Goal: Task Accomplishment & Management: Manage account settings

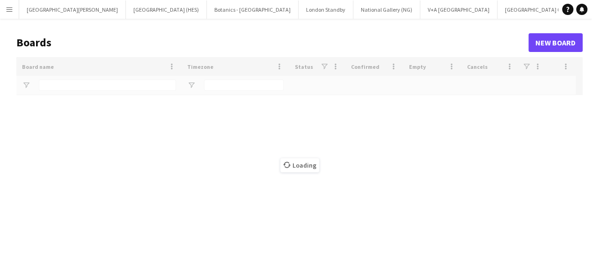
type input "***"
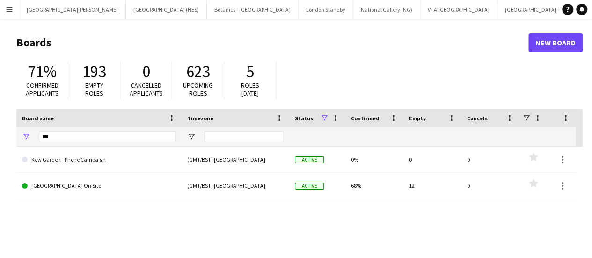
click at [14, 11] on button "Menu" at bounding box center [9, 9] width 19 height 19
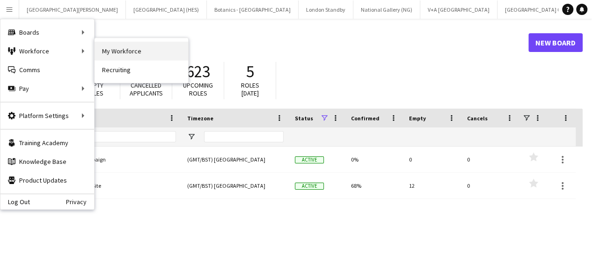
click at [128, 52] on link "My Workforce" at bounding box center [142, 51] width 94 height 19
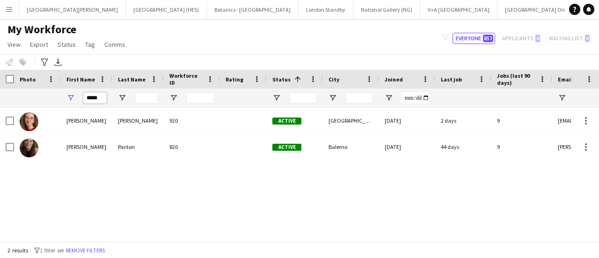
click at [83, 98] on input "*****" at bounding box center [94, 97] width 23 height 11
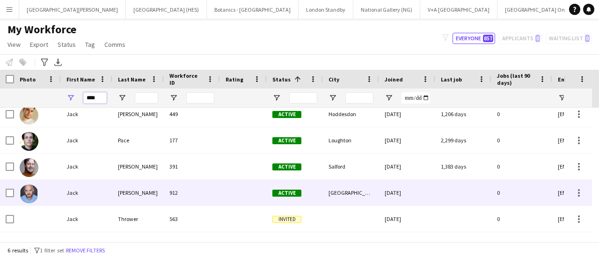
scroll to position [8, 0]
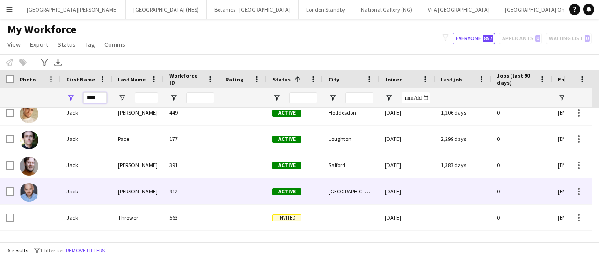
type input "****"
click at [132, 180] on div "Tarlton" at bounding box center [138, 191] width 52 height 26
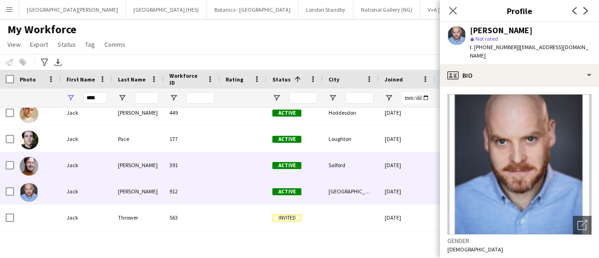
scroll to position [30, 0]
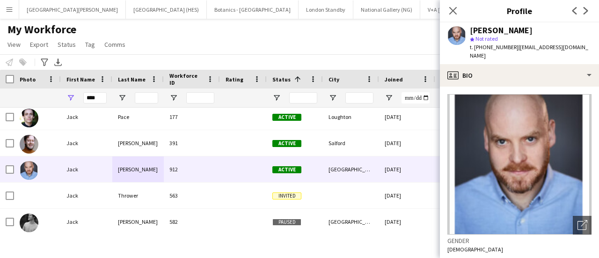
drag, startPoint x: 514, startPoint y: 48, endPoint x: 580, endPoint y: 48, distance: 66.0
click at [580, 48] on div "Jack Tarlton star Not rated t. +447956176850 | jackdtarlton@hotmail.com" at bounding box center [519, 43] width 159 height 42
drag, startPoint x: 580, startPoint y: 48, endPoint x: 540, endPoint y: 49, distance: 39.8
click at [540, 49] on div "Jack Tarlton star Not rated t. +447956176850 | jackdtarlton@hotmail.com" at bounding box center [519, 43] width 159 height 42
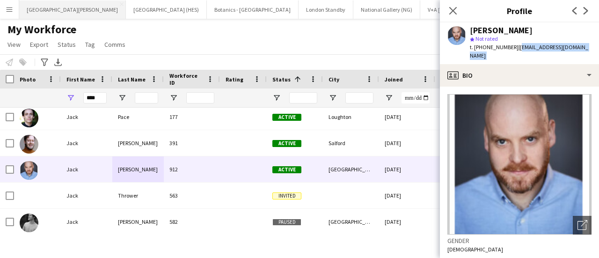
click at [79, 13] on button "[GEOGRAPHIC_DATA][PERSON_NAME] [GEOGRAPHIC_DATA] Close" at bounding box center [72, 9] width 107 height 18
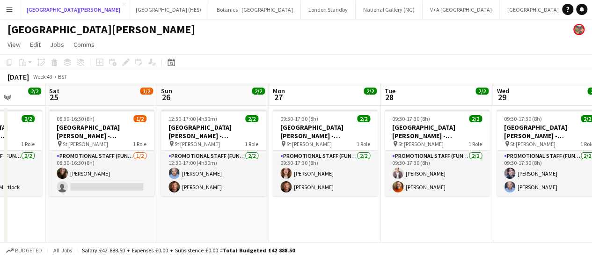
scroll to position [0, 256]
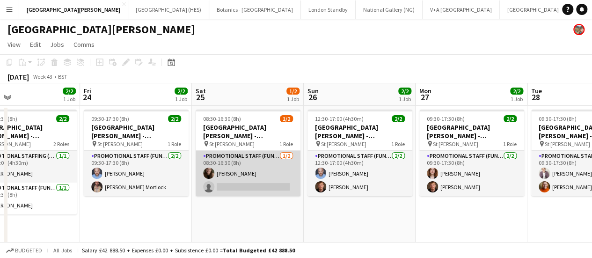
click at [266, 191] on app-card-role "Promotional Staff (Fundraiser) 1/2 08:30-16:30 (8h) Lorna Panton single-neutral…" at bounding box center [248, 173] width 105 height 45
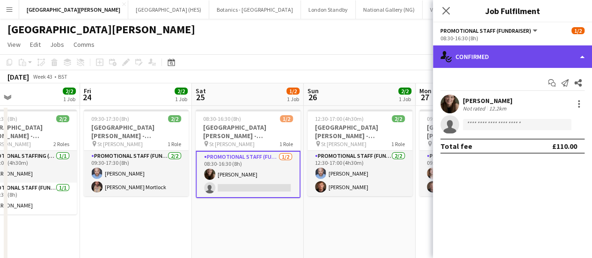
click at [458, 52] on div "single-neutral-actions-check-2 Confirmed" at bounding box center [512, 56] width 159 height 22
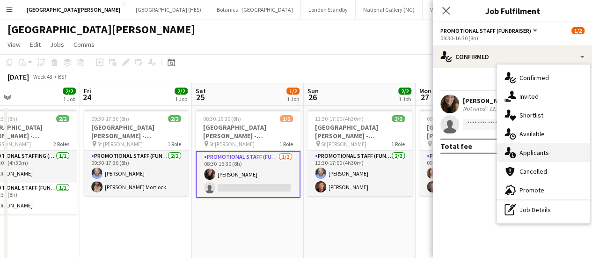
click at [544, 154] on span "Applicants" at bounding box center [534, 152] width 29 height 8
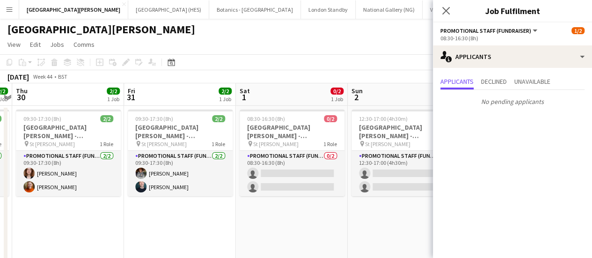
scroll to position [0, 435]
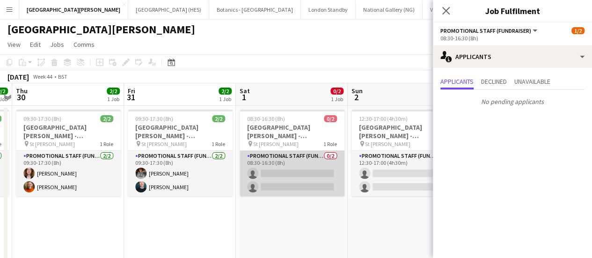
click at [293, 180] on app-card-role "Promotional Staff (Fundraiser) 0/2 08:30-16:30 (8h) single-neutral-actions sing…" at bounding box center [292, 173] width 105 height 45
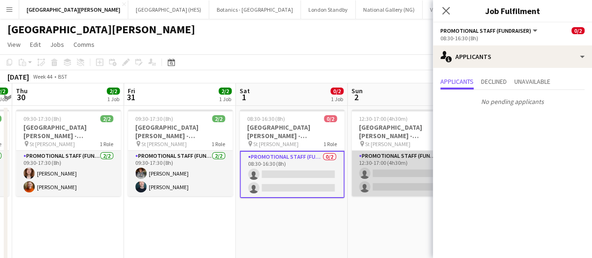
click at [388, 183] on app-card-role "Promotional Staff (Fundraiser) 0/2 12:30-17:00 (4h30m) single-neutral-actions s…" at bounding box center [404, 173] width 105 height 45
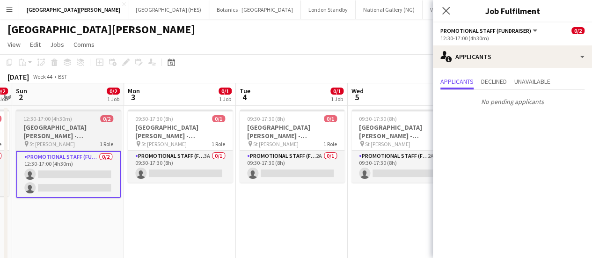
scroll to position [0, 372]
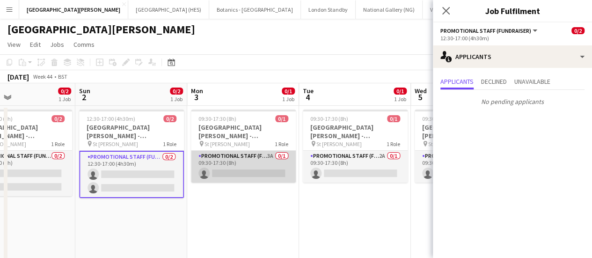
click at [254, 165] on app-card-role "Promotional Staff (Fundraiser) 3A 0/1 09:30-17:30 (8h) single-neutral-actions" at bounding box center [243, 167] width 105 height 32
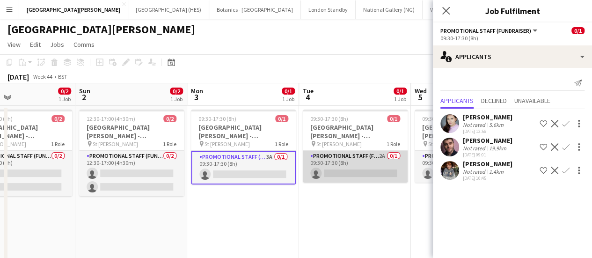
click at [353, 169] on app-card-role "Promotional Staff (Fundraiser) 2A 0/1 09:30-17:30 (8h) single-neutral-actions" at bounding box center [355, 167] width 105 height 32
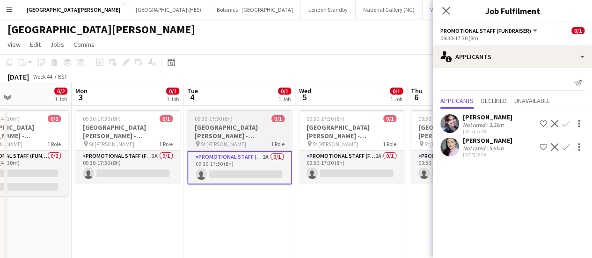
click at [353, 169] on app-card-role "Promotional Staff (Fundraiser) 2A 0/1 09:30-17:30 (8h) single-neutral-actions" at bounding box center [351, 167] width 105 height 32
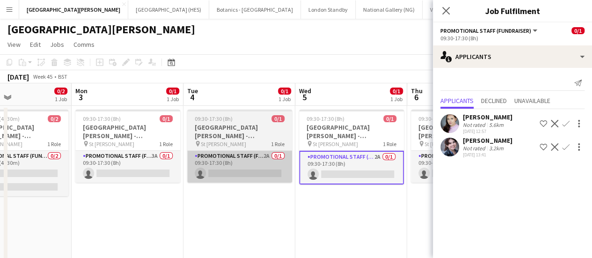
scroll to position [0, 370]
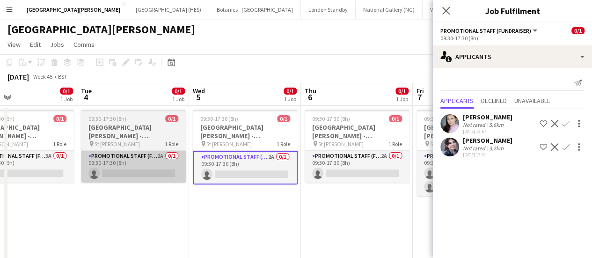
click at [353, 169] on app-card-role "Promotional Staff (Fundraiser) 2A 0/1 09:30-17:30 (8h) single-neutral-actions" at bounding box center [357, 167] width 105 height 32
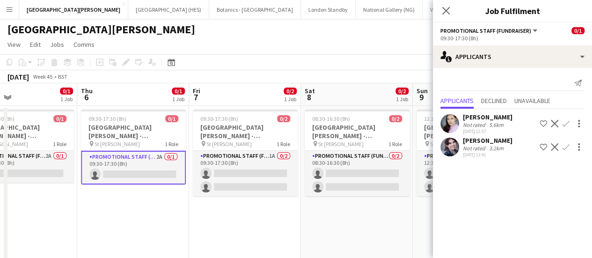
scroll to position [0, 288]
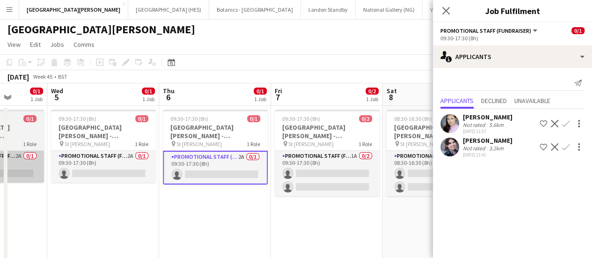
click at [353, 169] on app-card-role "Promotional Staff (Fundraiser) 1A 0/2 09:30-17:30 (8h) single-neutral-actions s…" at bounding box center [327, 173] width 105 height 45
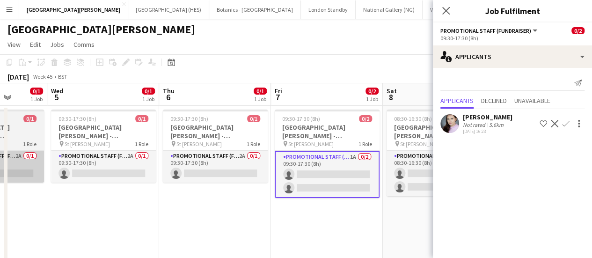
scroll to position [0, 379]
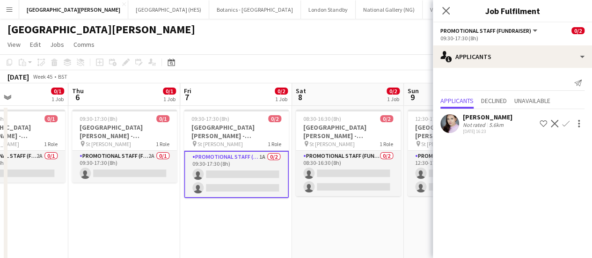
click at [353, 169] on app-card-role "Promotional Staff (Fundraiser) 0/2 08:30-16:30 (8h) single-neutral-actions sing…" at bounding box center [348, 173] width 105 height 45
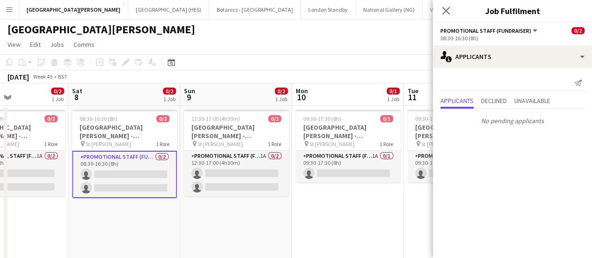
scroll to position [0, 270]
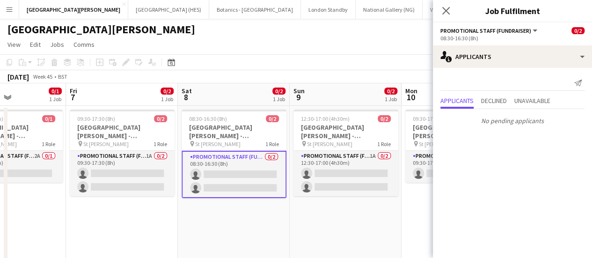
click at [353, 169] on app-card-role "Promotional Staff (Fundraiser) 1A 0/2 12:30-17:00 (4h30m) single-neutral-action…" at bounding box center [346, 173] width 105 height 45
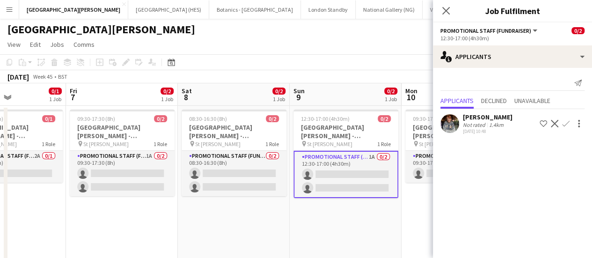
scroll to position [0, 362]
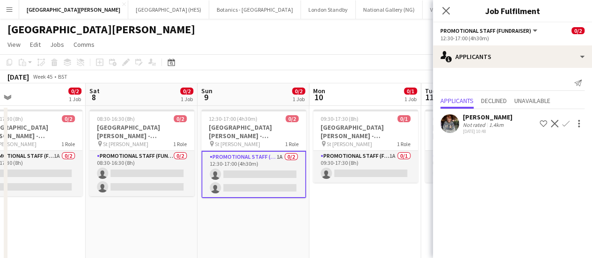
click at [353, 169] on app-card-role "Promotional Staff (Fundraiser) 1A 0/1 09:30-17:30 (8h) single-neutral-actions" at bounding box center [365, 167] width 105 height 32
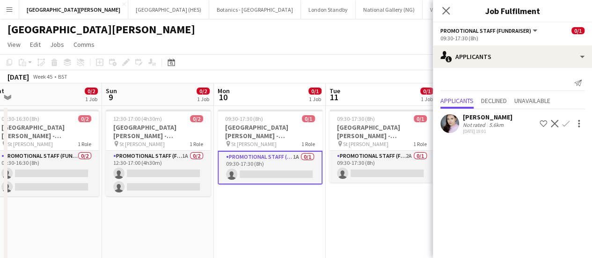
click at [353, 169] on app-card-role "Promotional Staff (Fundraiser) 2A 0/1 09:30-17:30 (8h) single-neutral-actions" at bounding box center [382, 167] width 105 height 32
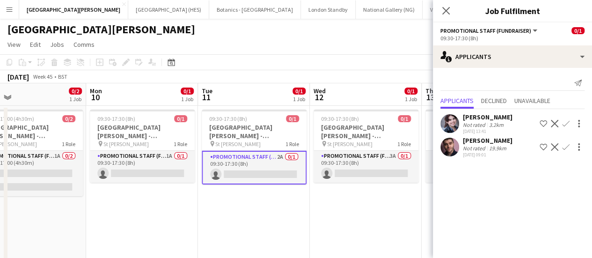
click at [353, 169] on app-card-role "Promotional Staff (Fundraiser) 3A 0/1 09:30-17:30 (8h) single-neutral-actions" at bounding box center [366, 167] width 105 height 32
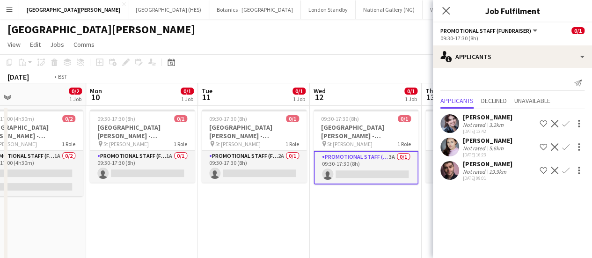
scroll to position [0, 283]
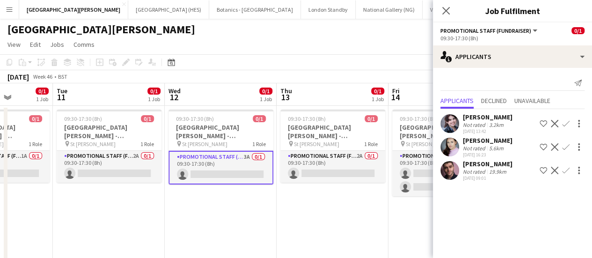
click at [353, 169] on app-card-role "Promotional Staff (Fundraiser) 2A 0/1 09:30-17:30 (8h) single-neutral-actions" at bounding box center [332, 167] width 105 height 32
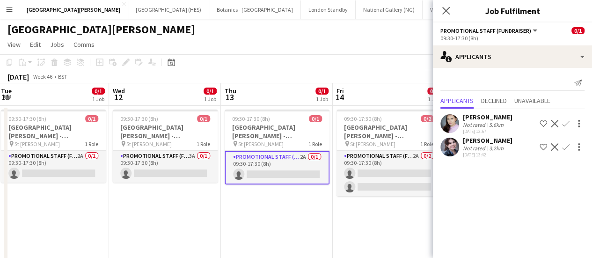
click at [353, 169] on app-card-role "Promotional Staff (Fundraiser) 2A 0/2 09:30-17:30 (8h) single-neutral-actions s…" at bounding box center [389, 173] width 105 height 45
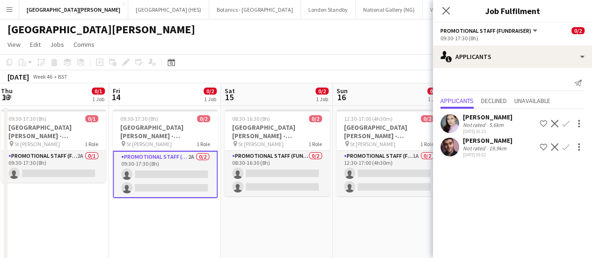
scroll to position [0, 291]
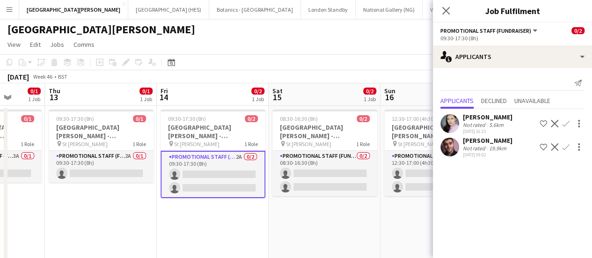
click at [353, 169] on app-card-role "Promotional Staff (Fundraiser) 0/2 08:30-16:30 (8h) single-neutral-actions sing…" at bounding box center [324, 173] width 105 height 45
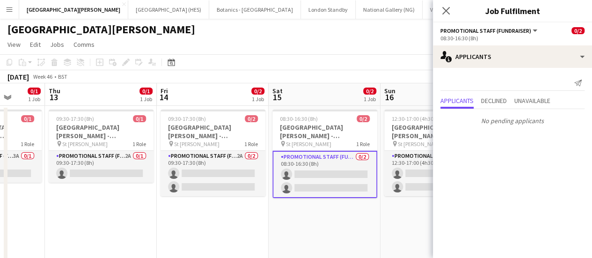
scroll to position [0, 420]
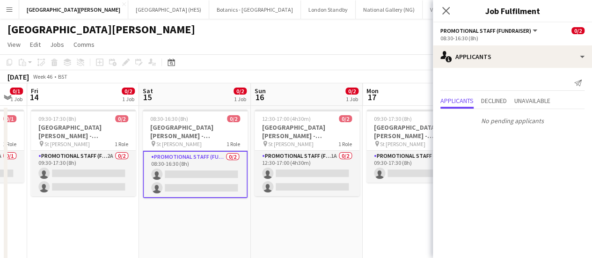
click at [353, 169] on app-card-role "Promotional Staff (Fundraiser) 1A 0/2 12:30-17:00 (4h30m) single-neutral-action…" at bounding box center [307, 173] width 105 height 45
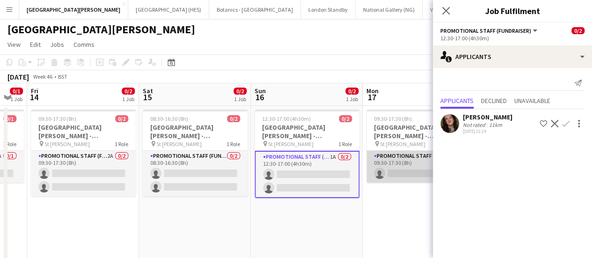
click at [405, 170] on app-card-role "Promotional Staff (Fundraiser) 2A 0/1 09:30-17:30 (8h) single-neutral-actions" at bounding box center [419, 167] width 105 height 32
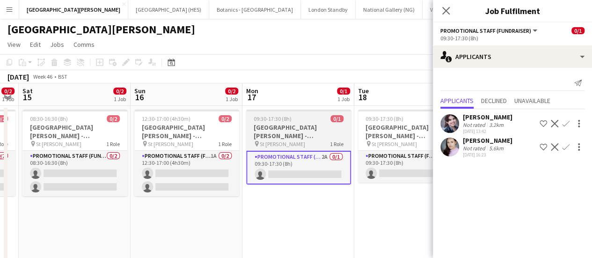
scroll to position [0, 360]
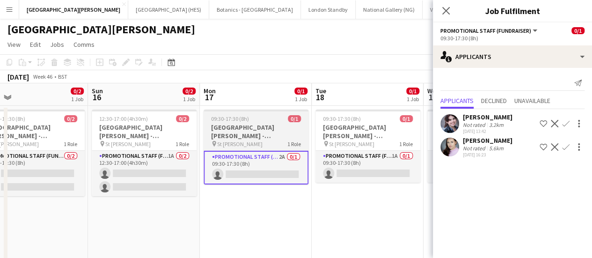
click at [405, 170] on app-card-role "Promotional Staff (Fundraiser) 1A 0/1 09:30-17:30 (8h) single-neutral-actions" at bounding box center [368, 167] width 105 height 32
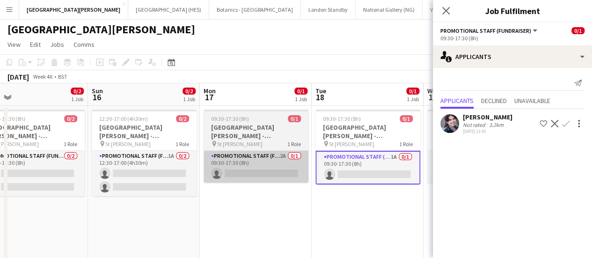
scroll to position [0, 275]
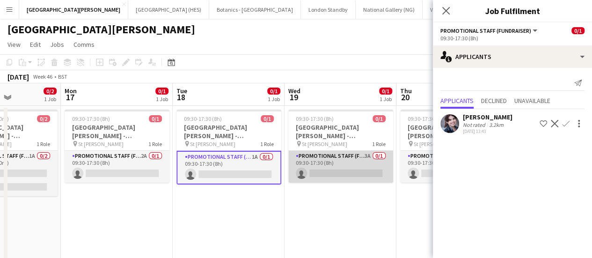
click at [335, 177] on app-card-role "Promotional Staff (Fundraiser) 3A 0/1 09:30-17:30 (8h) single-neutral-actions" at bounding box center [340, 167] width 105 height 32
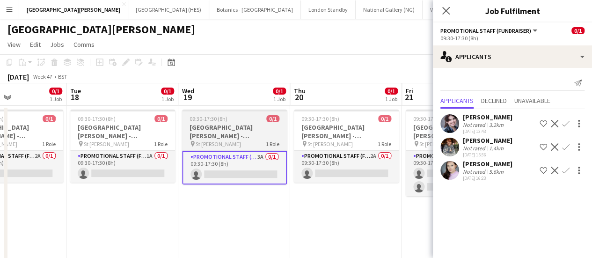
scroll to position [0, 382]
click at [335, 177] on app-card-role "Promotional Staff (Fundraiser) 2A 0/1 09:30-17:30 (8h) single-neutral-actions" at bounding box center [346, 167] width 105 height 32
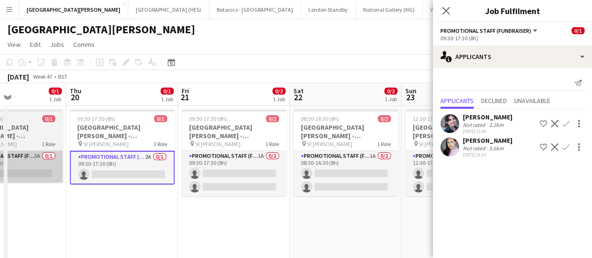
scroll to position [0, 247]
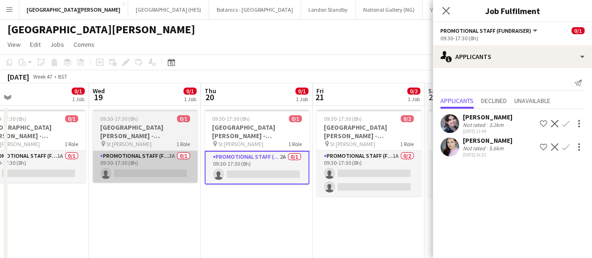
click at [335, 177] on app-card-role "Promotional Staff (Fundraiser) 1A 0/2 09:30-17:30 (8h) single-neutral-actions s…" at bounding box center [368, 173] width 105 height 45
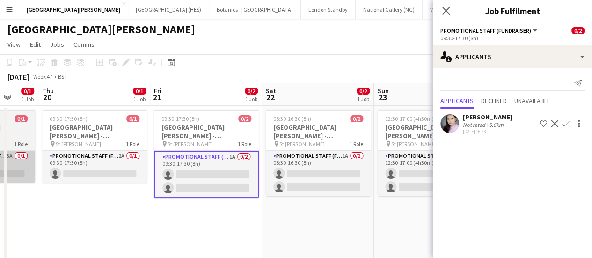
scroll to position [0, 410]
click at [335, 177] on app-card-role "Promotional Staff (Fundraiser) 1A 0/2 08:30-16:30 (8h) single-neutral-actions s…" at bounding box center [317, 173] width 105 height 45
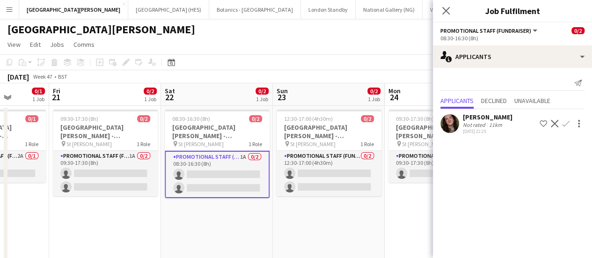
scroll to position [0, 288]
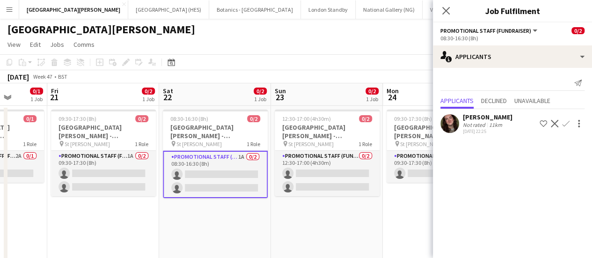
click at [335, 177] on app-card-role "Promotional Staff (Fundraiser) 0/2 12:30-17:00 (4h30m) single-neutral-actions s…" at bounding box center [327, 173] width 105 height 45
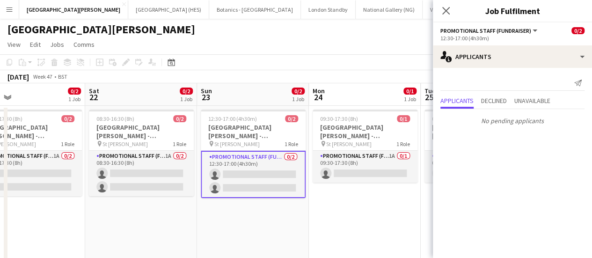
click at [335, 177] on app-card-role "Promotional Staff (Fundraiser) 1A 0/1 09:30-17:30 (8h) single-neutral-actions" at bounding box center [365, 167] width 105 height 32
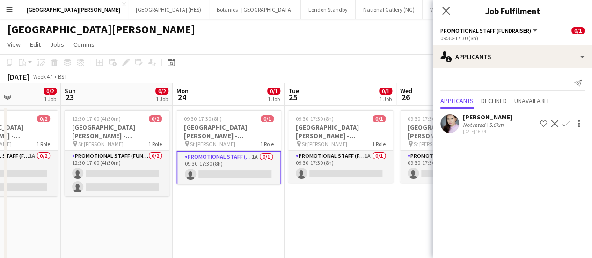
scroll to position [0, 279]
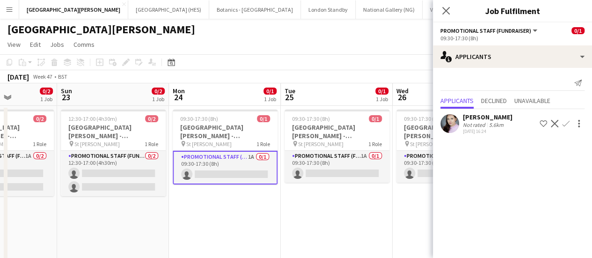
click at [335, 177] on app-card-role "Promotional Staff (Fundraiser) 1A 0/1 09:30-17:30 (8h) single-neutral-actions" at bounding box center [337, 167] width 105 height 32
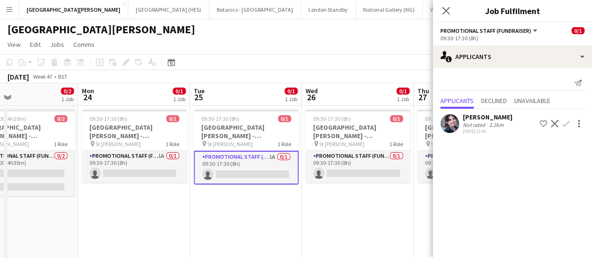
scroll to position [0, 370]
click at [335, 177] on app-card-role "Promotional Staff (Fundraiser) 0/1 09:30-17:30 (8h) single-neutral-actions" at bounding box center [357, 167] width 105 height 32
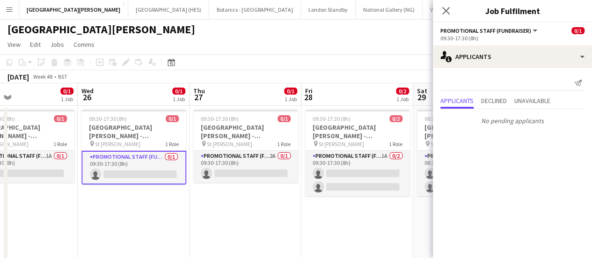
scroll to position [0, 302]
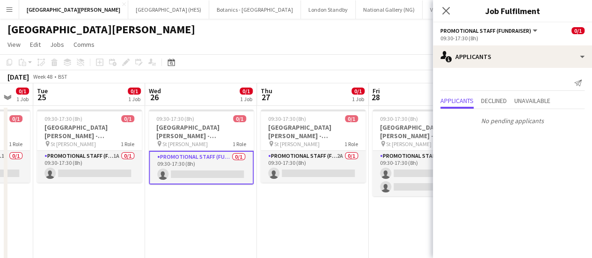
click at [335, 177] on app-card-role "Promotional Staff (Fundraiser) 2A 0/1 09:30-17:30 (8h) single-neutral-actions" at bounding box center [313, 167] width 105 height 32
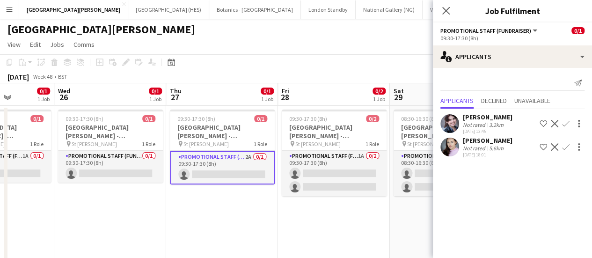
click at [335, 177] on app-card-role "Promotional Staff (Fundraiser) 1A 0/2 09:30-17:30 (8h) single-neutral-actions s…" at bounding box center [334, 173] width 105 height 45
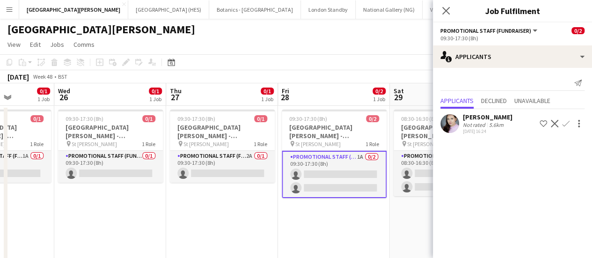
scroll to position [0, 264]
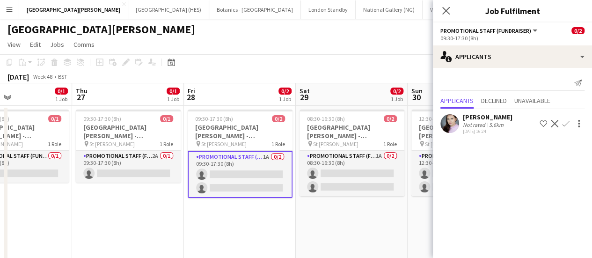
click at [335, 177] on app-card-role "Promotional Staff (Fundraiser) 1A 0/2 08:30-16:30 (8h) single-neutral-actions s…" at bounding box center [352, 173] width 105 height 45
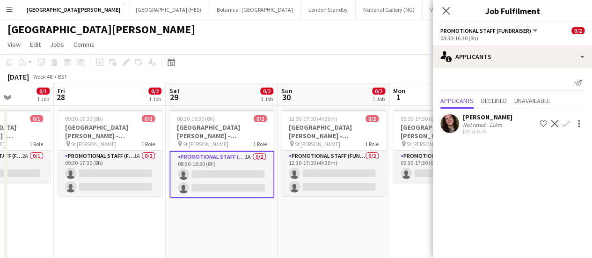
scroll to position [0, 406]
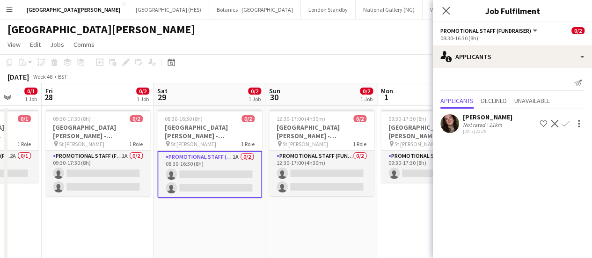
click at [335, 177] on app-card-role "Promotional Staff (Fundraiser) 0/2 12:30-17:00 (4h30m) single-neutral-actions s…" at bounding box center [321, 173] width 105 height 45
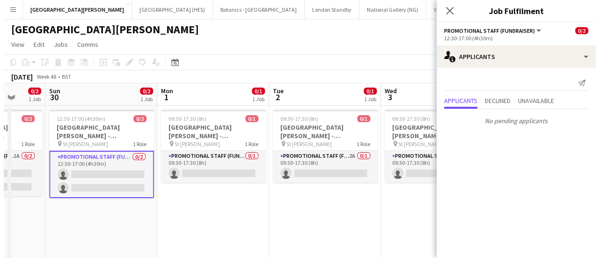
scroll to position [0, 245]
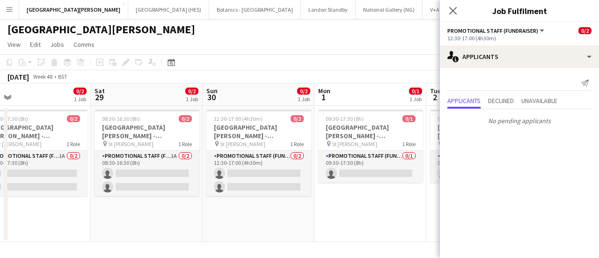
click at [222, 42] on app-page-menu "View Day view expanded Day view collapsed Month view Date picker Jump to [DATE]…" at bounding box center [299, 46] width 599 height 18
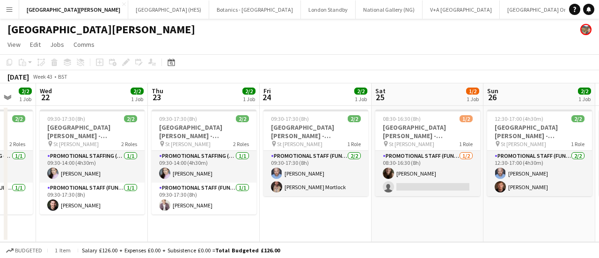
scroll to position [0, 218]
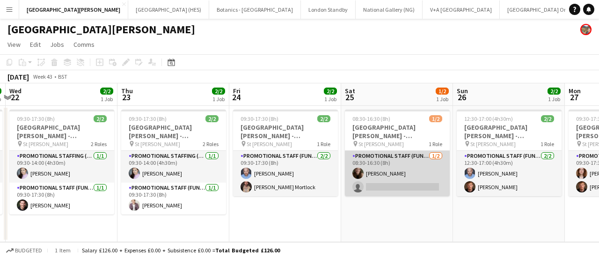
click at [405, 192] on app-card-role "Promotional Staff (Fundraiser) 1/2 08:30-16:30 (8h) Lorna Panton single-neutral…" at bounding box center [397, 173] width 105 height 45
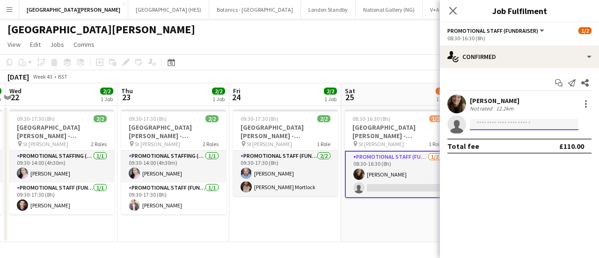
click at [477, 126] on input at bounding box center [524, 124] width 109 height 11
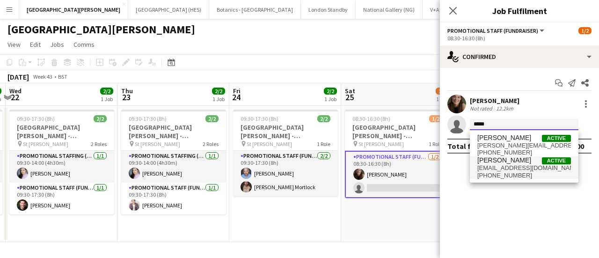
type input "*****"
click at [509, 164] on span "conorbamodwyer@gmail.com" at bounding box center [525, 167] width 94 height 7
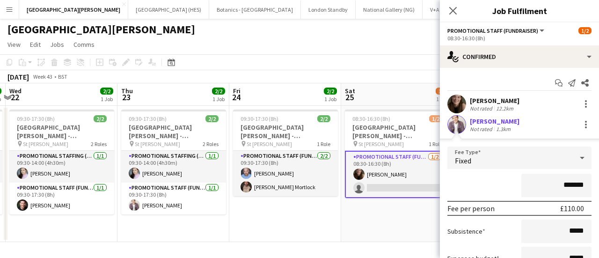
scroll to position [88, 0]
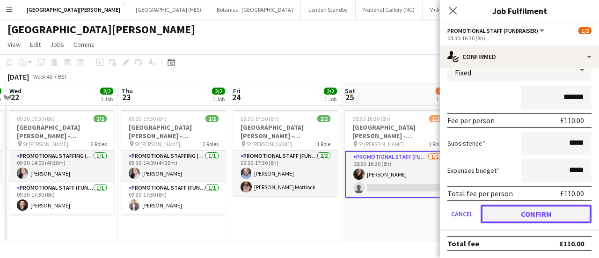
click at [508, 213] on button "Confirm" at bounding box center [536, 214] width 111 height 19
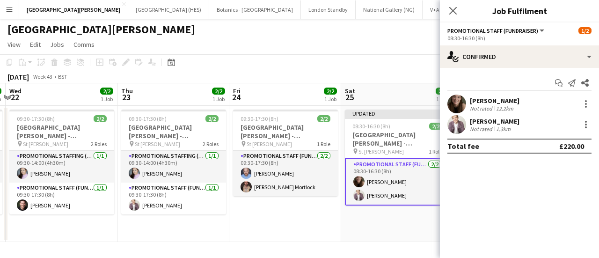
scroll to position [0, 0]
click at [378, 66] on app-toolbar "Copy Paste Paste Ctrl+V Paste with crew Ctrl+Shift+V Paste linked Job Delete Gr…" at bounding box center [299, 62] width 599 height 16
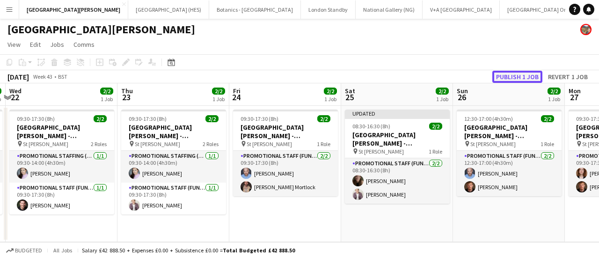
click at [497, 76] on button "Publish 1 job" at bounding box center [518, 77] width 50 height 12
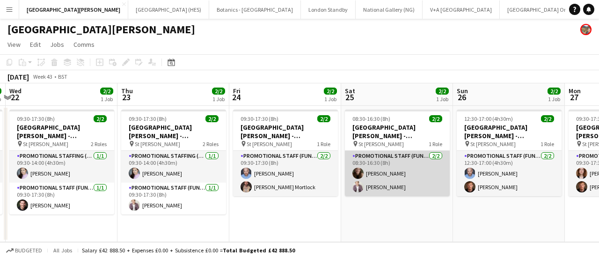
scroll to position [0, 341]
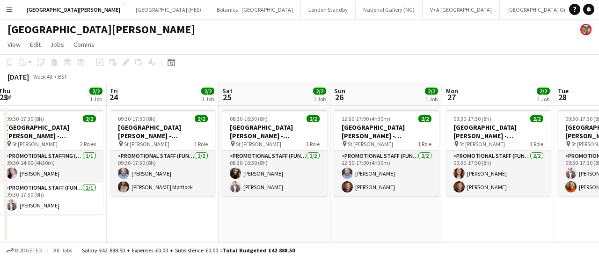
click at [11, 11] on app-icon "Menu" at bounding box center [9, 9] width 7 height 7
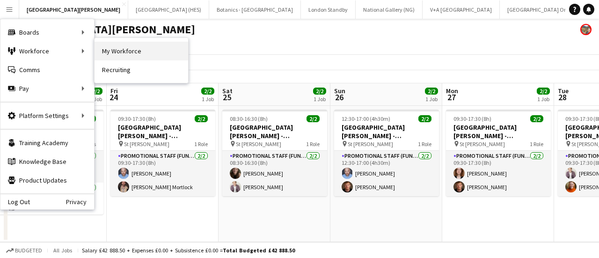
click at [115, 55] on link "My Workforce" at bounding box center [142, 51] width 94 height 19
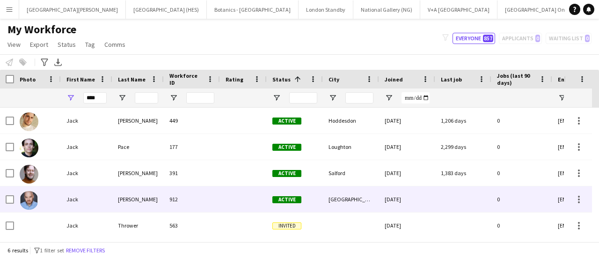
click at [93, 199] on div "Jack" at bounding box center [87, 199] width 52 height 26
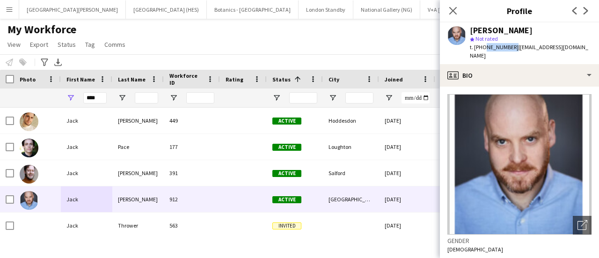
drag, startPoint x: 510, startPoint y: 47, endPoint x: 482, endPoint y: 47, distance: 28.6
click at [482, 47] on span "t. +447956176850" at bounding box center [494, 47] width 49 height 7
copy span "7956176850"
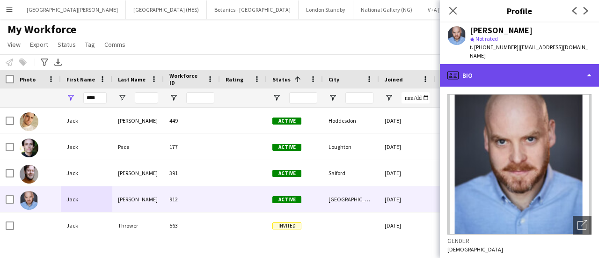
click at [506, 75] on div "profile Bio" at bounding box center [519, 75] width 159 height 22
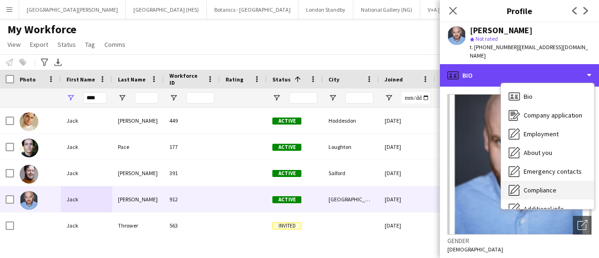
scroll to position [69, 0]
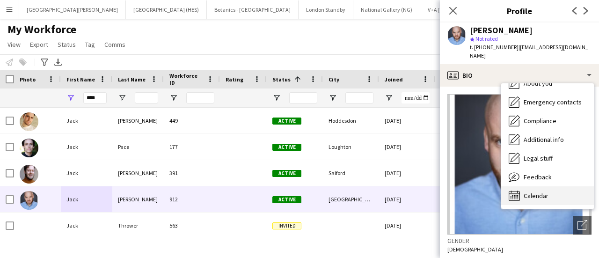
click at [532, 191] on span "Calendar" at bounding box center [536, 195] width 25 height 8
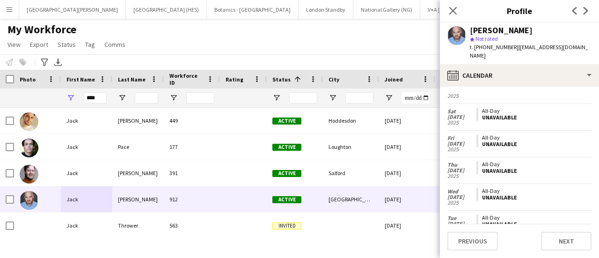
scroll to position [1058, 0]
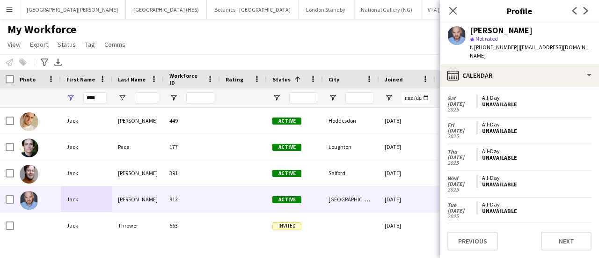
click at [333, 40] on div "My Workforce View Views Default view New view Update view Delete view Edit name…" at bounding box center [299, 38] width 599 height 32
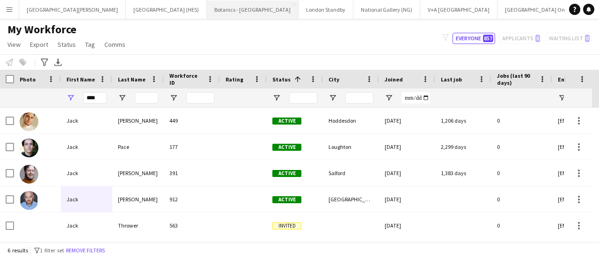
click at [207, 8] on button "Botanics - Edinburgh Close" at bounding box center [253, 9] width 92 height 18
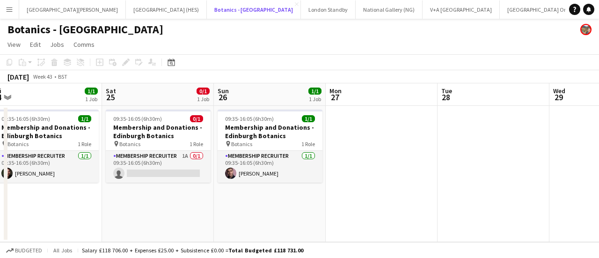
scroll to position [0, 234]
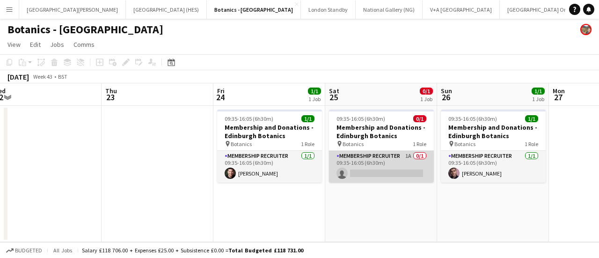
click at [365, 164] on app-card-role "Membership Recruiter 1A 0/1 09:35-16:05 (6h30m) single-neutral-actions" at bounding box center [381, 167] width 105 height 32
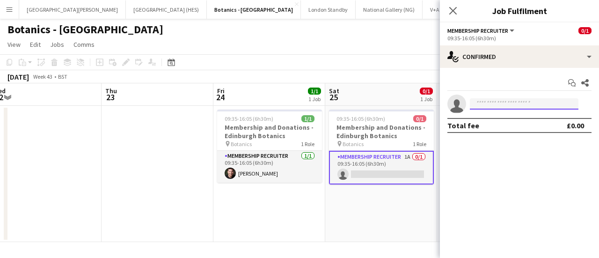
click at [494, 108] on input at bounding box center [524, 103] width 109 height 11
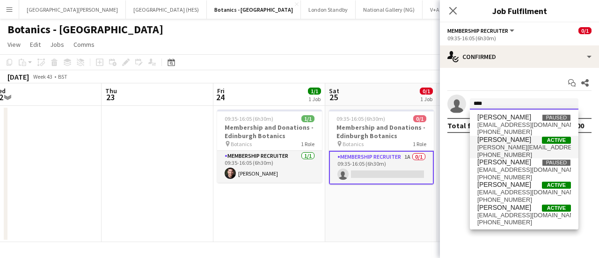
scroll to position [0, 0]
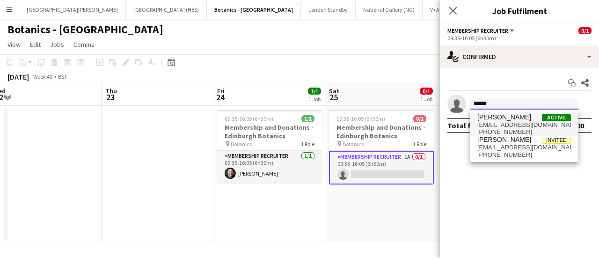
type input "******"
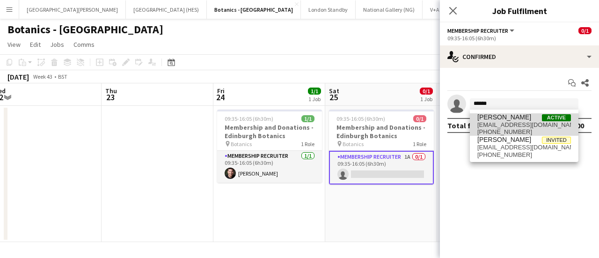
click at [503, 124] on span "jackdtarlton@hotmail.com" at bounding box center [525, 124] width 94 height 7
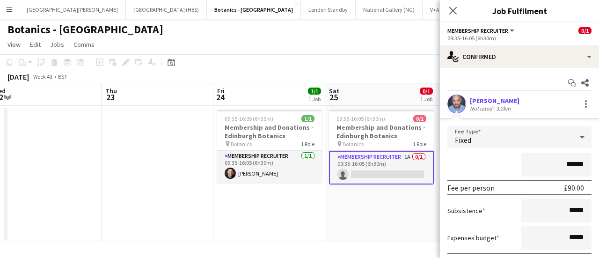
scroll to position [67, 0]
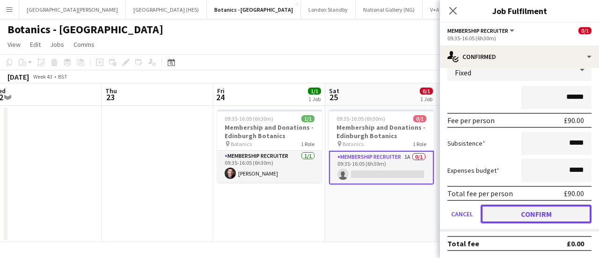
click at [513, 222] on button "Confirm" at bounding box center [536, 214] width 111 height 19
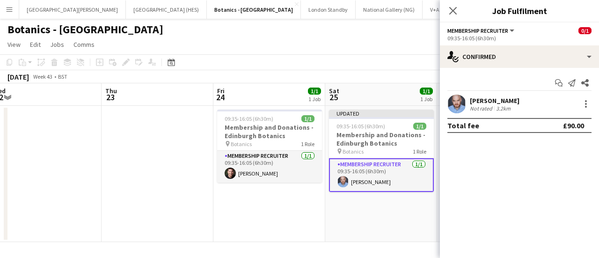
scroll to position [0, 0]
click at [318, 40] on app-page-menu "View Day view expanded Day view collapsed Month view Date picker Jump to [DATE]…" at bounding box center [299, 46] width 599 height 18
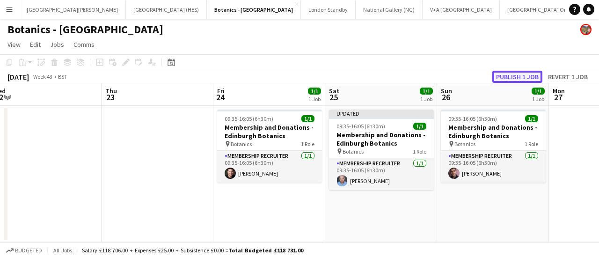
click at [524, 78] on button "Publish 1 job" at bounding box center [518, 77] width 50 height 12
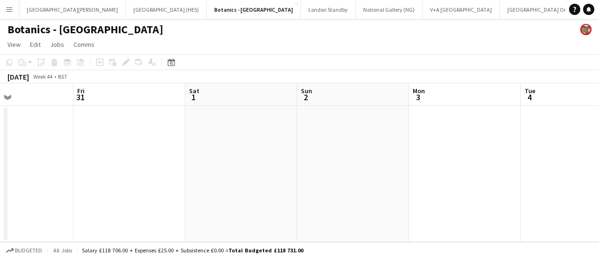
scroll to position [0, 230]
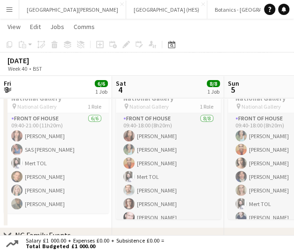
scroll to position [0, 237]
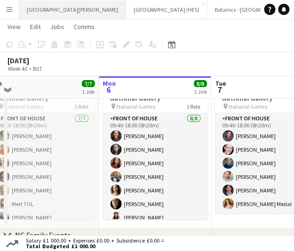
click at [67, 13] on button "[GEOGRAPHIC_DATA][PERSON_NAME] [GEOGRAPHIC_DATA] Close" at bounding box center [72, 9] width 107 height 18
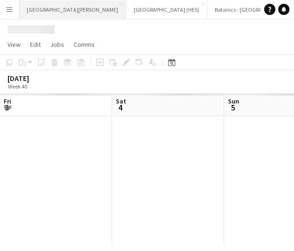
scroll to position [0, 224]
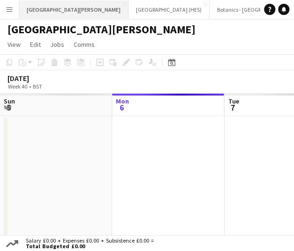
click at [67, 13] on button "[GEOGRAPHIC_DATA][PERSON_NAME] [GEOGRAPHIC_DATA] Close" at bounding box center [73, 9] width 109 height 18
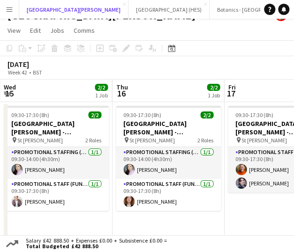
scroll to position [0, 336]
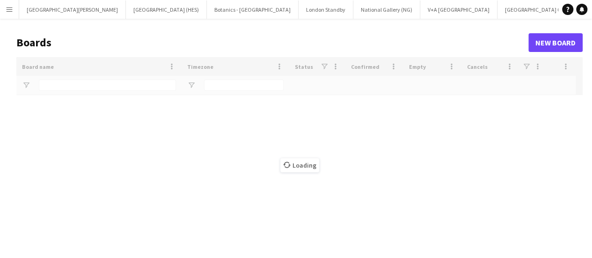
type input "***"
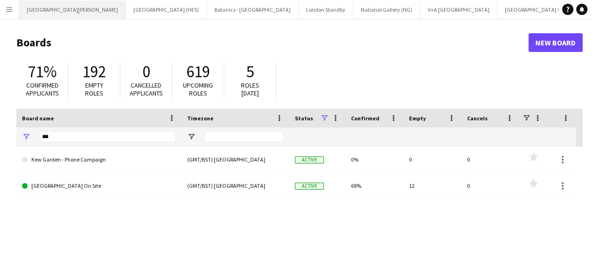
click at [64, 7] on button "[GEOGRAPHIC_DATA][PERSON_NAME] [GEOGRAPHIC_DATA] Close" at bounding box center [72, 9] width 107 height 18
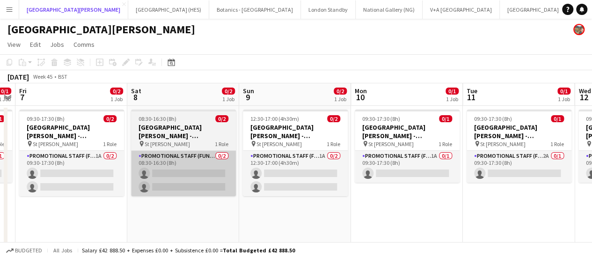
scroll to position [0, 319]
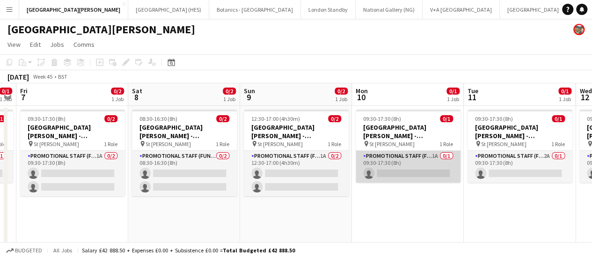
click at [405, 162] on app-card-role "Promotional Staff (Fundraiser) 1A 0/1 09:30-17:30 (8h) single-neutral-actions" at bounding box center [408, 167] width 105 height 32
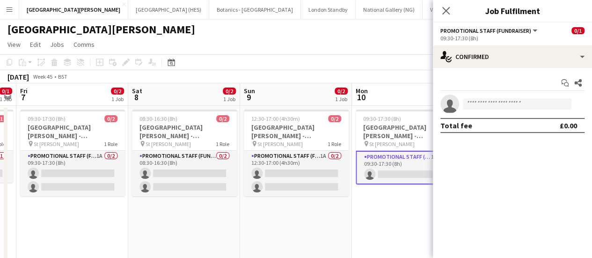
click at [496, 69] on div "Start chat Share single-neutral-actions Total fee £0.00" at bounding box center [512, 104] width 159 height 73
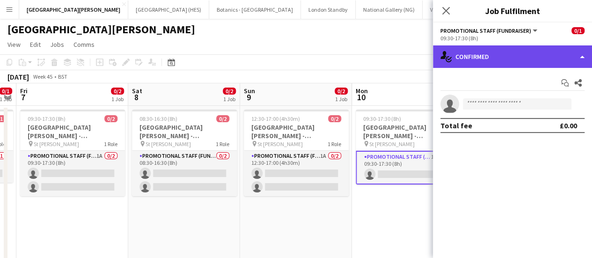
click at [498, 66] on div "single-neutral-actions-check-2 Confirmed" at bounding box center [512, 56] width 159 height 22
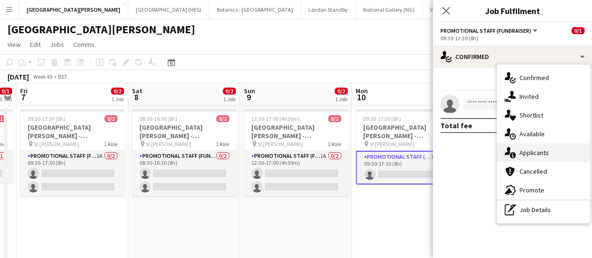
click at [521, 154] on span "Applicants" at bounding box center [534, 152] width 29 height 8
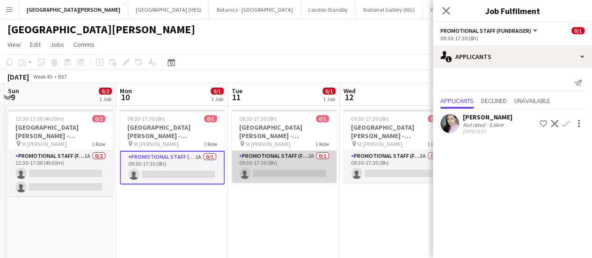
click at [301, 168] on app-card-role "Promotional Staff (Fundraiser) 2A 0/1 09:30-17:30 (8h) single-neutral-actions" at bounding box center [284, 167] width 105 height 32
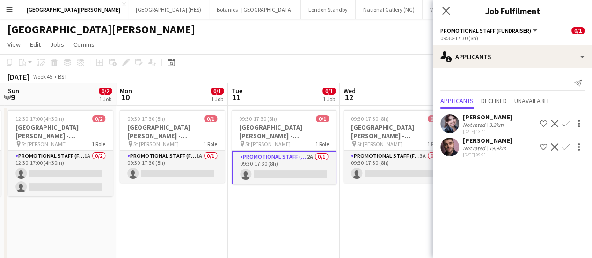
scroll to position [0, 399]
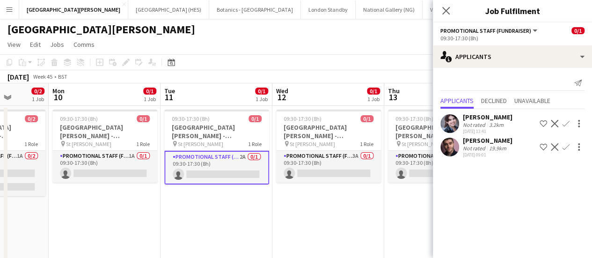
click at [301, 168] on app-card-role "Promotional Staff (Fundraiser) 3A 0/1 09:30-17:30 (8h) single-neutral-actions" at bounding box center [328, 167] width 105 height 32
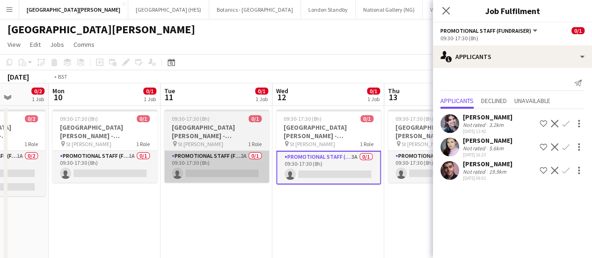
scroll to position [0, 241]
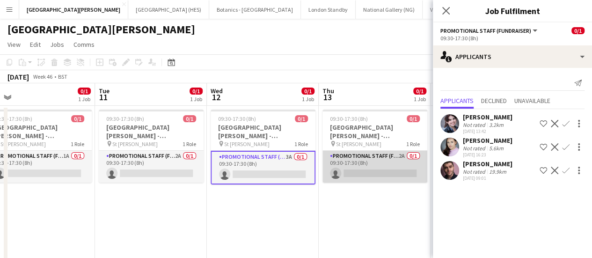
click at [361, 169] on app-card-role "Promotional Staff (Fundraiser) 2A 0/1 09:30-17:30 (8h) single-neutral-actions" at bounding box center [375, 167] width 105 height 32
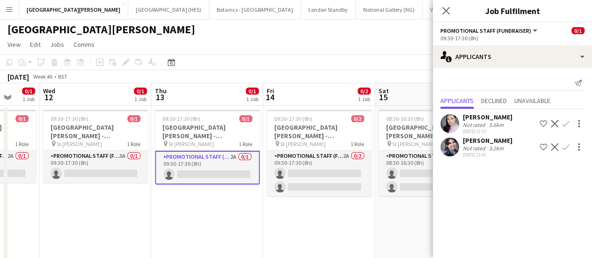
scroll to position [0, 410]
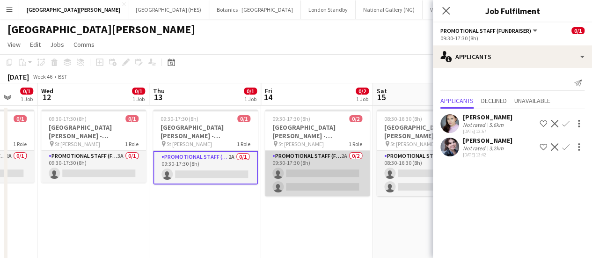
click at [339, 177] on app-card-role "Promotional Staff (Fundraiser) 2A 0/2 09:30-17:30 (8h) single-neutral-actions s…" at bounding box center [317, 173] width 105 height 45
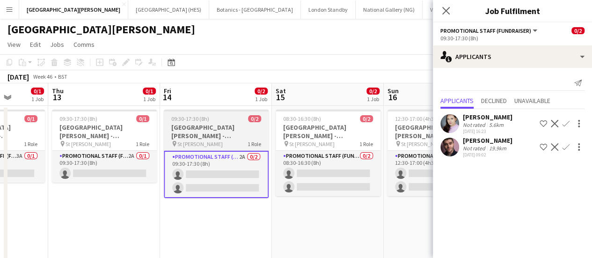
click at [339, 177] on app-card-role "Promotional Staff (Fundraiser) 0/2 08:30-16:30 (8h) single-neutral-actions sing…" at bounding box center [328, 173] width 105 height 45
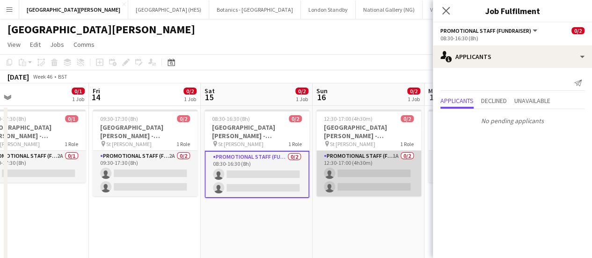
click at [340, 177] on app-card-role "Promotional Staff (Fundraiser) 1A 0/2 12:30-17:00 (4h30m) single-neutral-action…" at bounding box center [368, 173] width 105 height 45
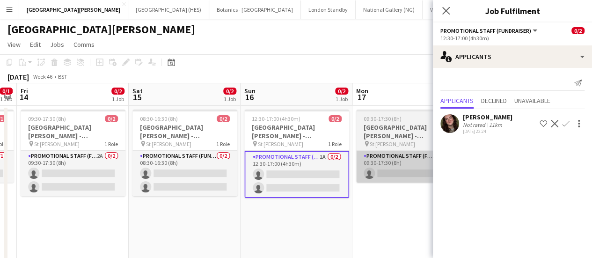
scroll to position [0, 428]
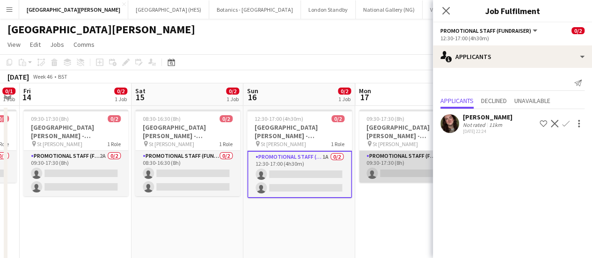
click at [399, 174] on app-card-role "Promotional Staff (Fundraiser) 2A 0/1 09:30-17:30 (8h) single-neutral-actions" at bounding box center [411, 167] width 105 height 32
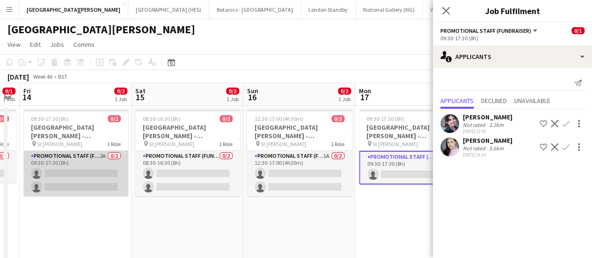
click at [92, 183] on app-card-role "Promotional Staff (Fundraiser) 2A 0/2 09:30-17:30 (8h) single-neutral-actions s…" at bounding box center [75, 173] width 105 height 45
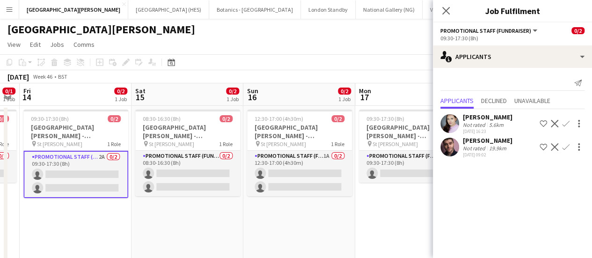
scroll to position [0, 359]
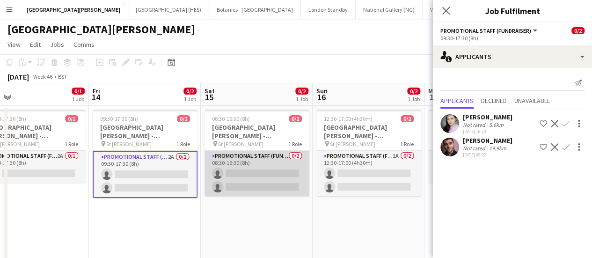
click at [251, 167] on app-card-role "Promotional Staff (Fundraiser) 0/2 08:30-16:30 (8h) single-neutral-actions sing…" at bounding box center [257, 173] width 105 height 45
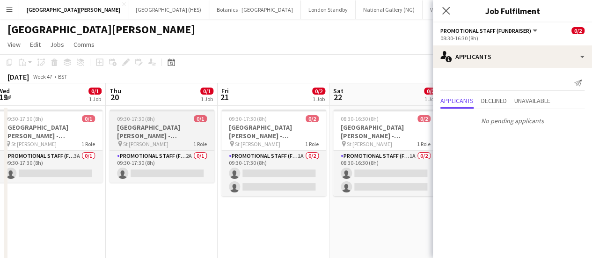
scroll to position [0, 343]
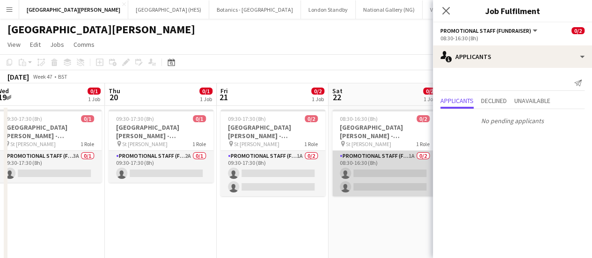
click at [363, 180] on app-card-role "Promotional Staff (Fundraiser) 1A 0/2 08:30-16:30 (8h) single-neutral-actions s…" at bounding box center [384, 173] width 105 height 45
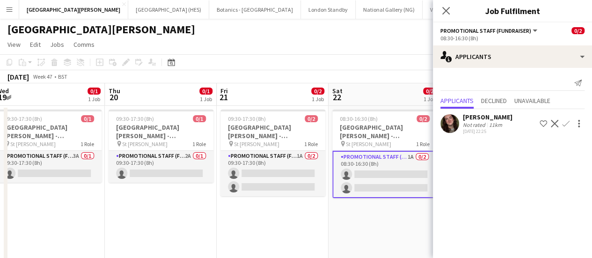
scroll to position [0, 438]
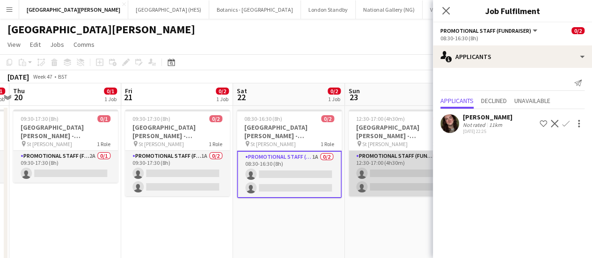
click at [363, 180] on app-card-role "Promotional Staff (Fundraiser) 0/2 12:30-17:00 (4h30m) single-neutral-actions s…" at bounding box center [401, 173] width 105 height 45
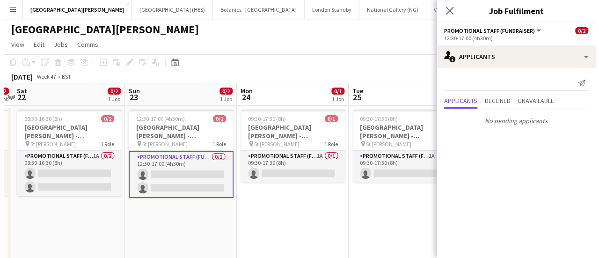
scroll to position [0, 339]
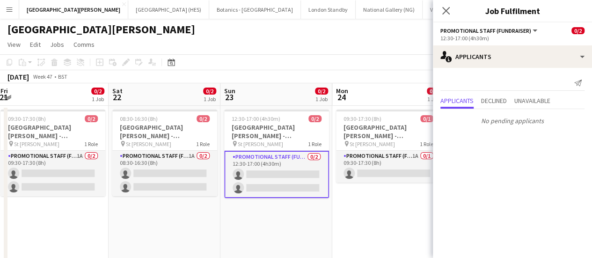
click at [310, 33] on div "[GEOGRAPHIC_DATA][PERSON_NAME]" at bounding box center [296, 28] width 592 height 18
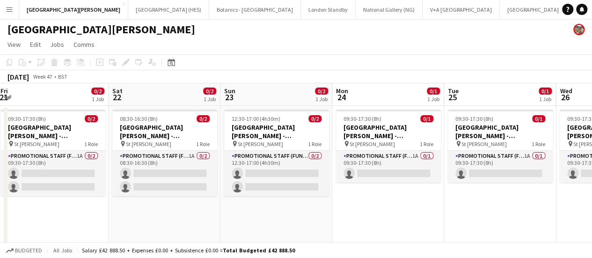
click at [587, 11] on button "Add" at bounding box center [590, 9] width 7 height 7
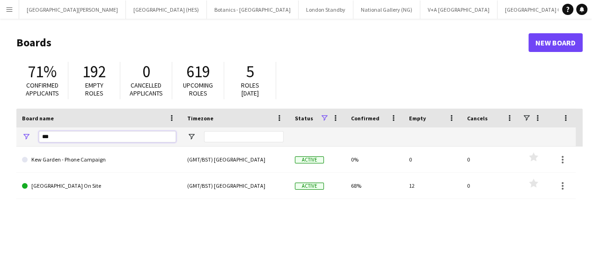
click at [116, 140] on input "***" at bounding box center [107, 136] width 137 height 11
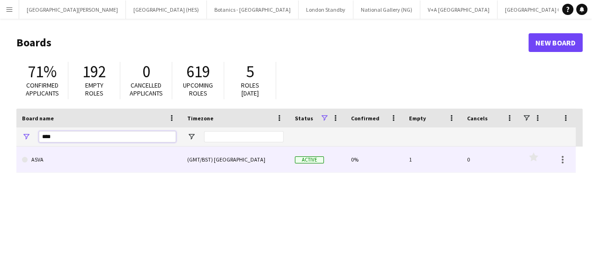
type input "****"
click at [103, 165] on link "ASVA" at bounding box center [99, 160] width 154 height 26
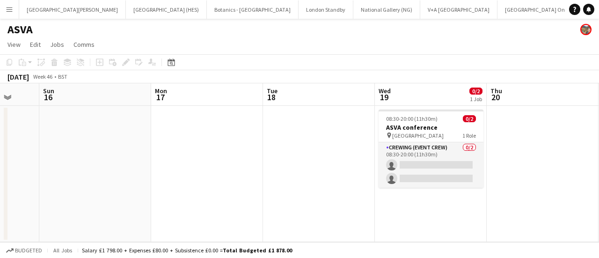
scroll to position [0, 415]
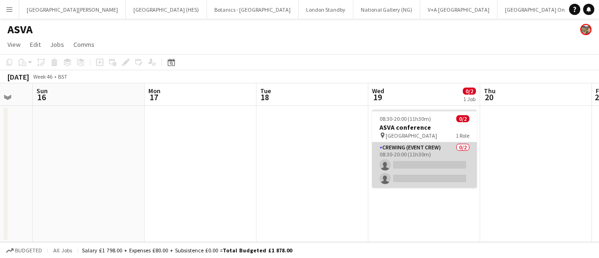
click at [452, 168] on app-card-role "Crewing (Event Crew) 0/2 08:30-20:00 (11h30m) single-neutral-actions single-neu…" at bounding box center [424, 164] width 105 height 45
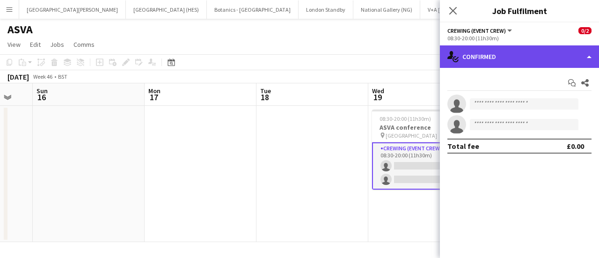
click at [501, 58] on div "single-neutral-actions-check-2 Confirmed" at bounding box center [519, 56] width 159 height 22
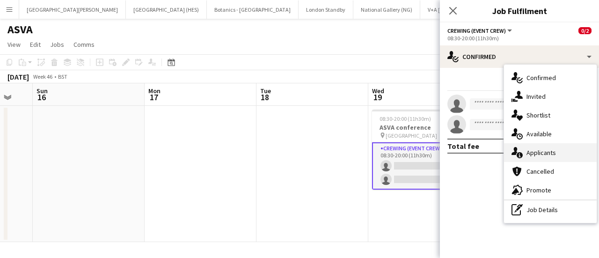
click at [542, 150] on span "Applicants" at bounding box center [541, 152] width 29 height 8
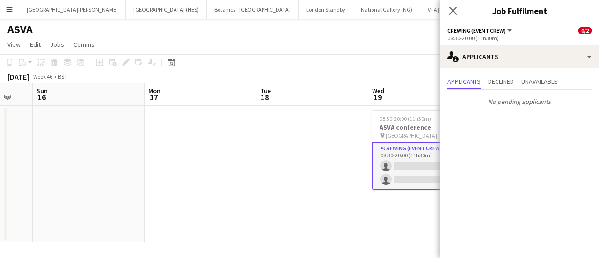
click at [379, 51] on app-page-menu "View Day view expanded Day view collapsed Month view Date picker Jump to [DATE]…" at bounding box center [299, 46] width 599 height 18
